Goal: Find specific page/section: Find specific page/section

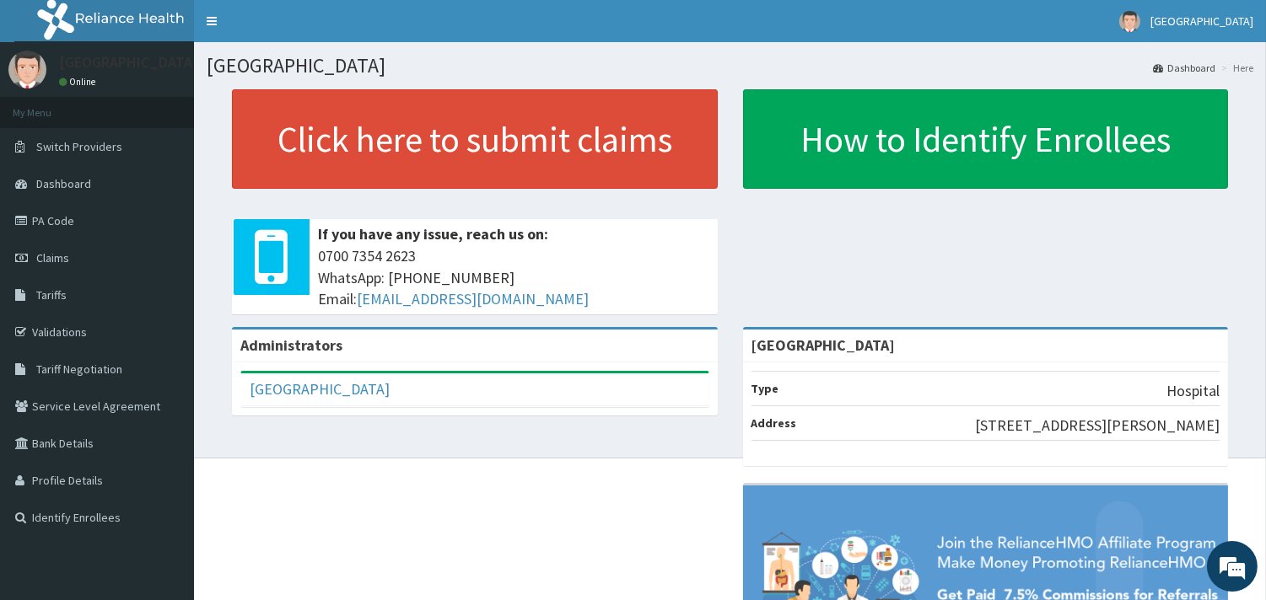
drag, startPoint x: 56, startPoint y: 304, endPoint x: 656, endPoint y: 4, distance: 670.9
click at [56, 304] on link "Tariffs" at bounding box center [97, 295] width 194 height 37
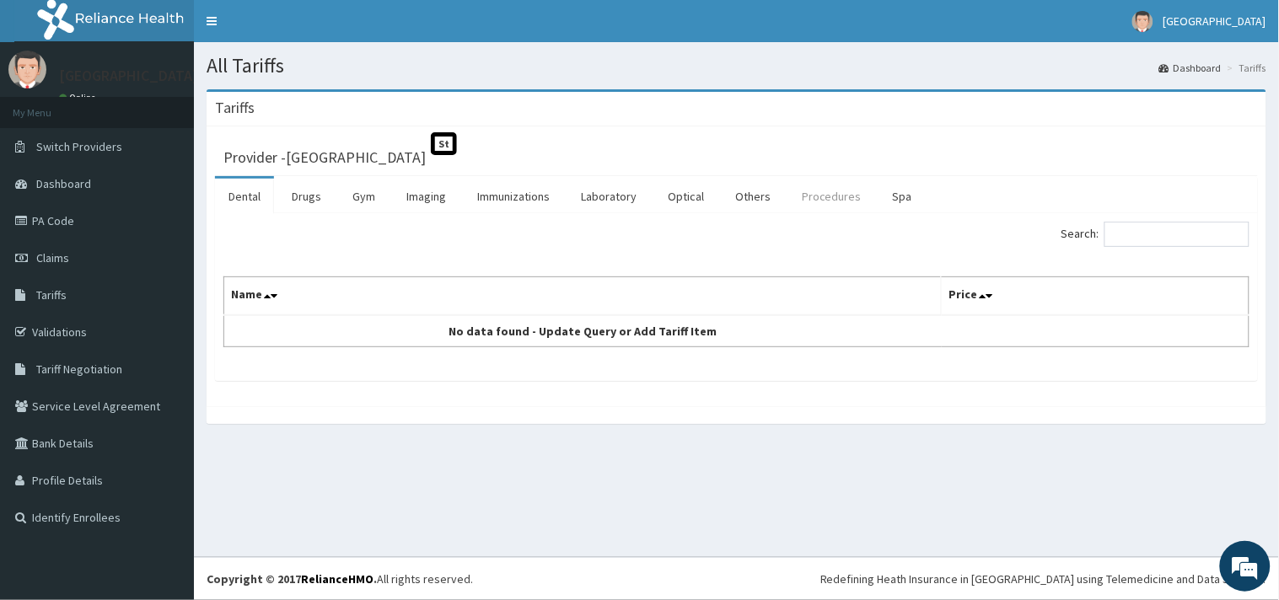
click at [825, 194] on link "Procedures" at bounding box center [831, 196] width 87 height 35
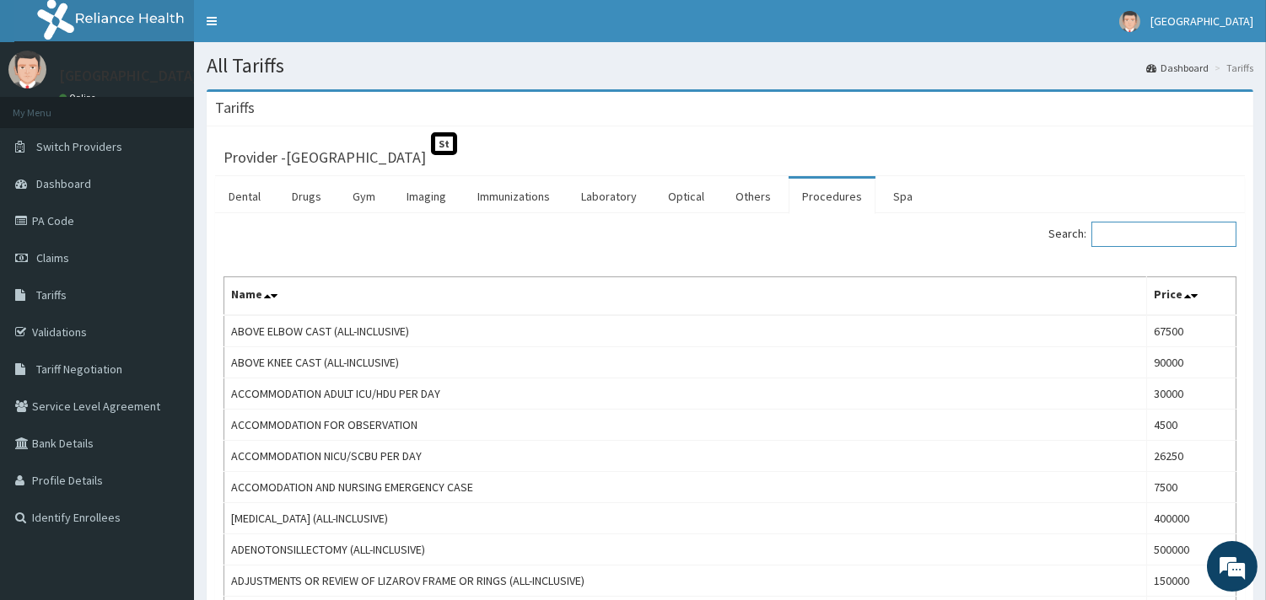
click at [1130, 236] on input "Search:" at bounding box center [1163, 234] width 145 height 25
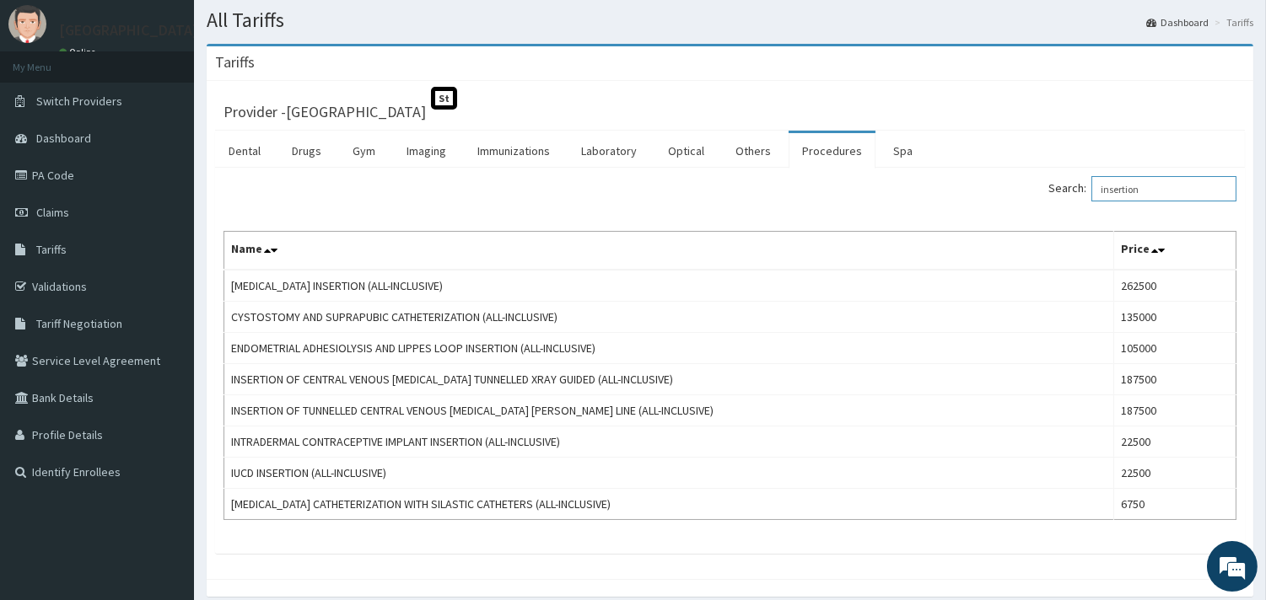
scroll to position [47, 0]
type input "insertion"
